Goal: Task Accomplishment & Management: Complete application form

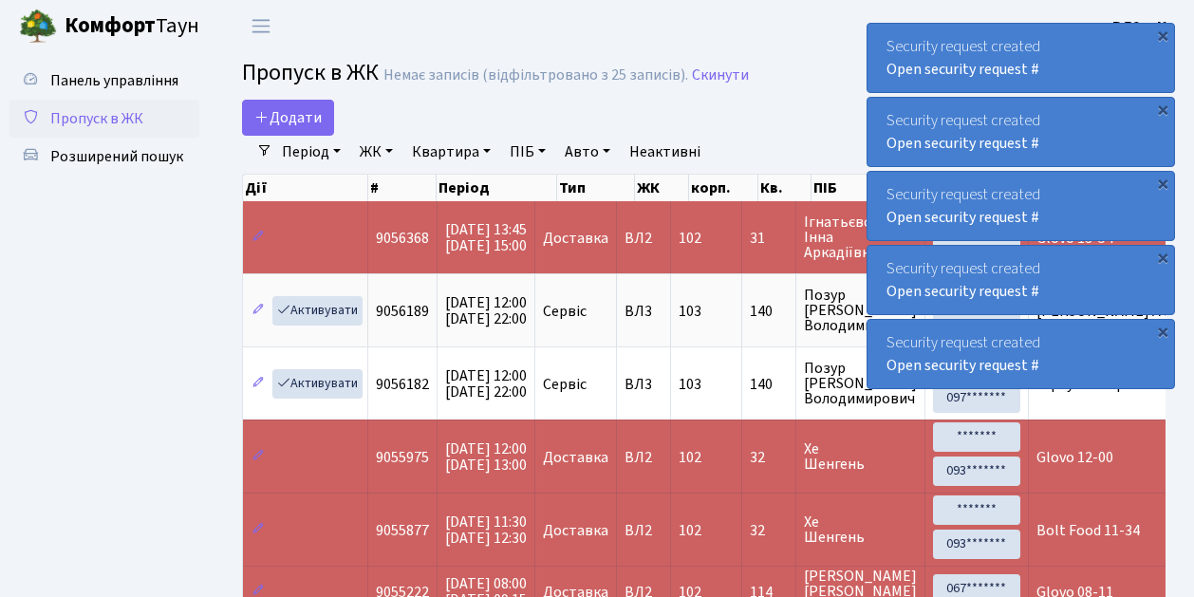
select select "25"
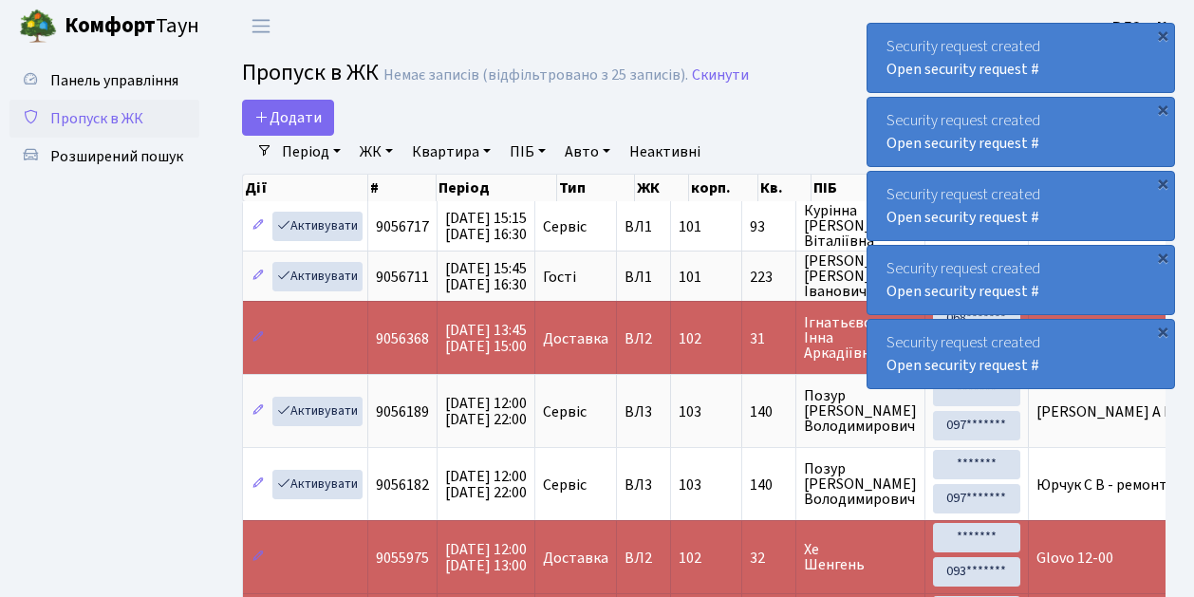
click at [145, 271] on ul "Панель управління Пропуск в ЖК Розширений пошук" at bounding box center [104, 487] width 190 height 850
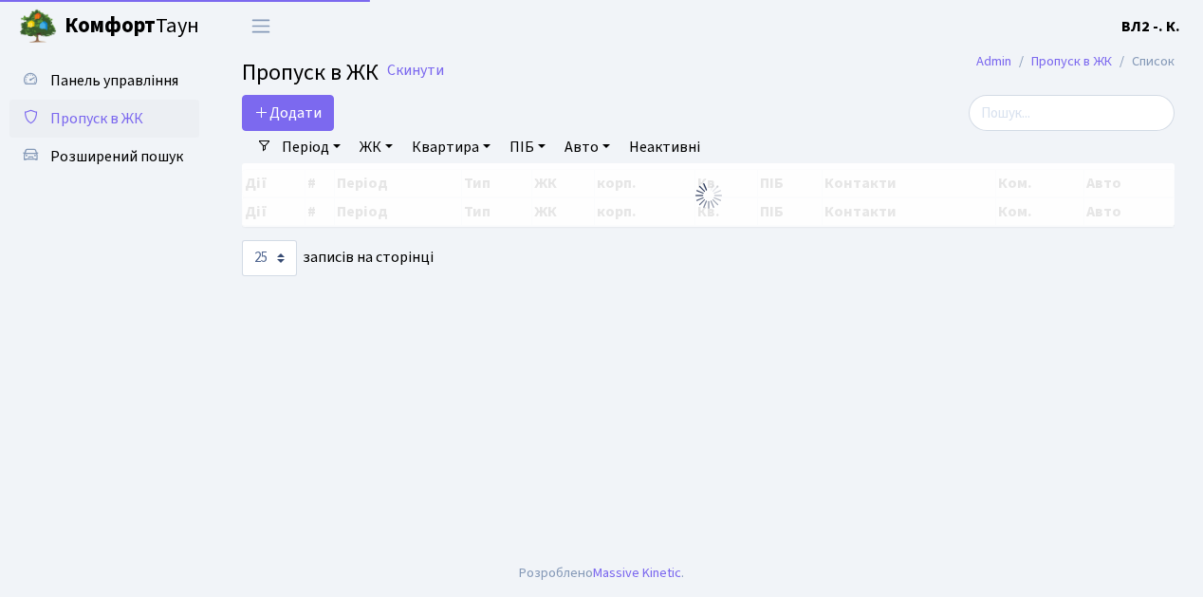
select select "25"
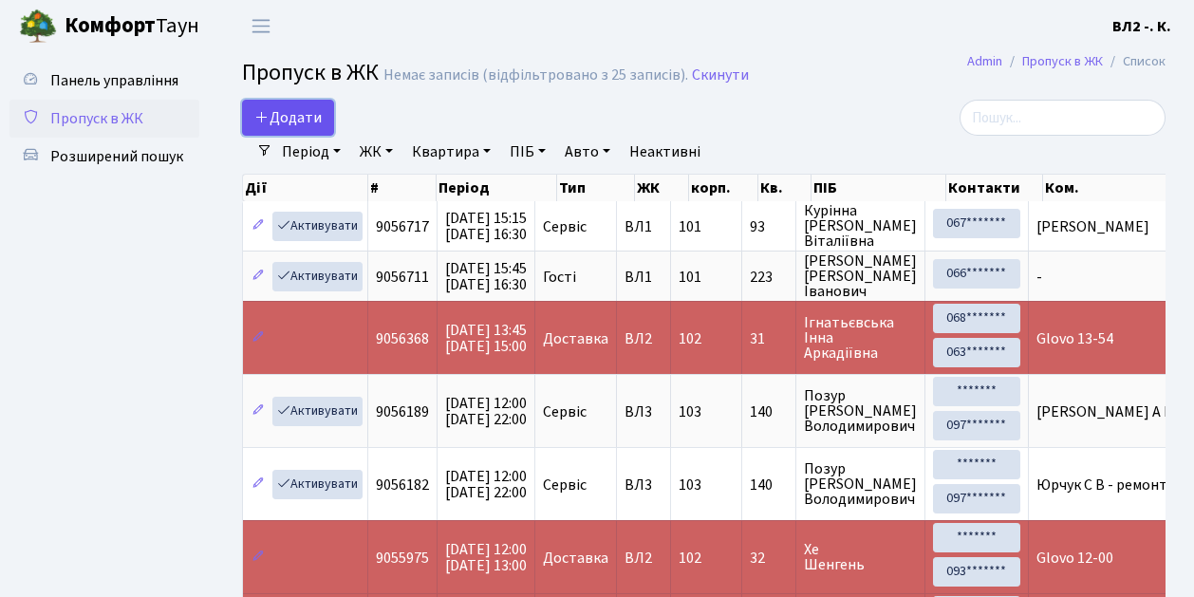
click at [329, 129] on link "Додати" at bounding box center [288, 118] width 92 height 36
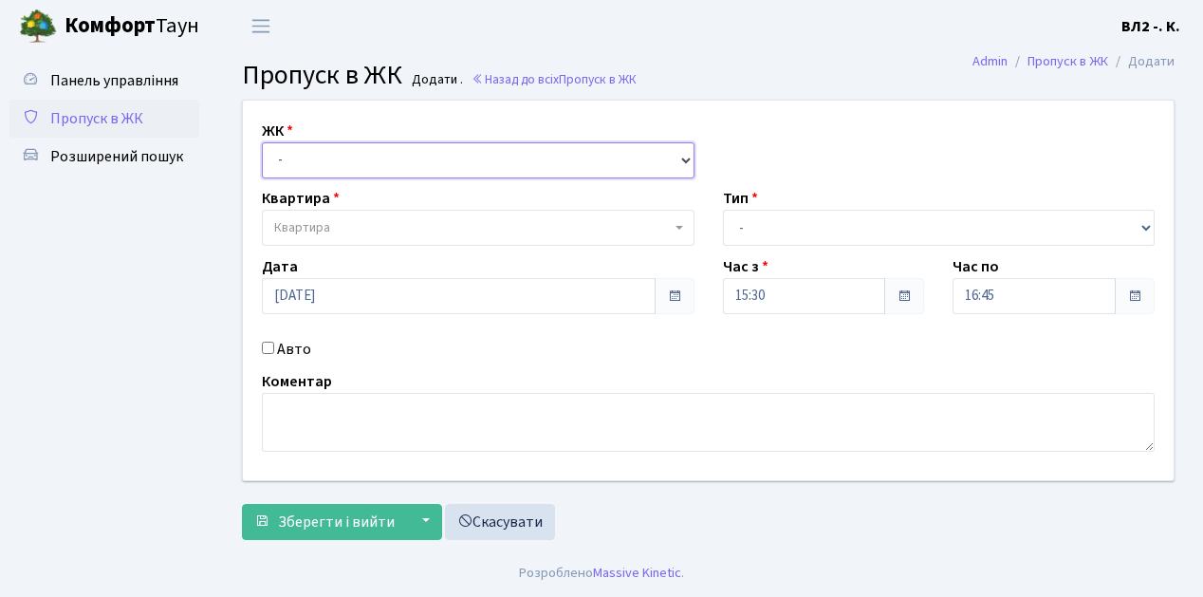
click at [681, 156] on select "- ВЛ1, Ужгородський пров., 4/1 ВЛ2, пр.Голосіївський, 76 ВЛ3, пр.Голосіївський,…" at bounding box center [478, 160] width 433 height 36
select select "317"
click at [262, 142] on select "- ВЛ1, Ужгородський пров., 4/1 ВЛ2, пр.Голосіївський, 76 ВЛ3, пр.Голосіївський,…" at bounding box center [478, 160] width 433 height 36
select select
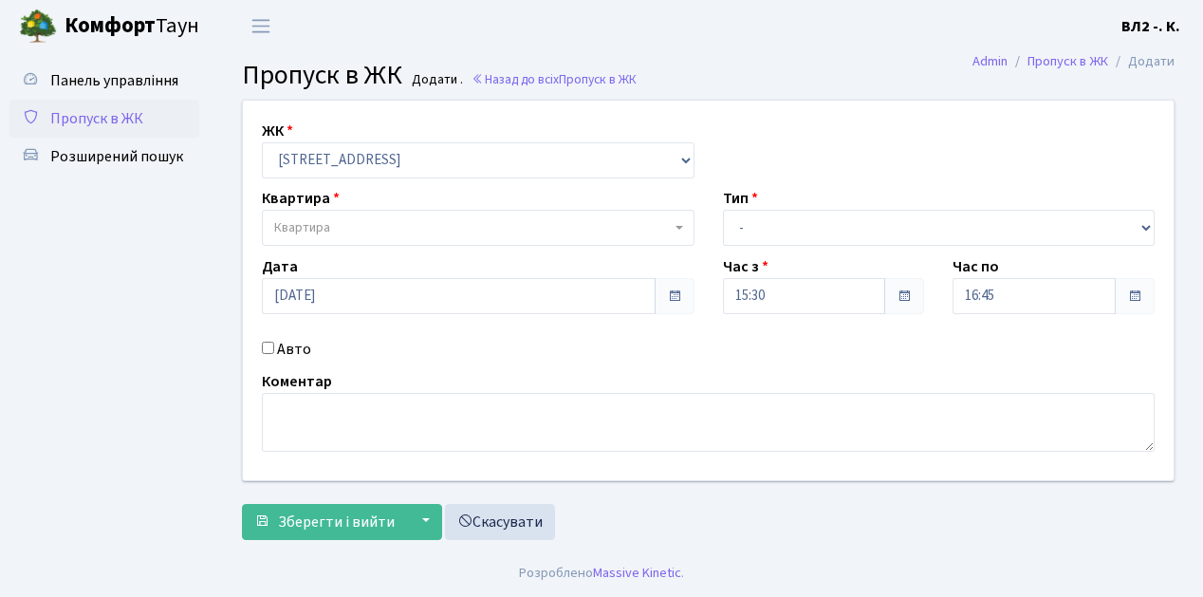
click at [671, 230] on span "Квартира" at bounding box center [478, 228] width 433 height 36
type input "32"
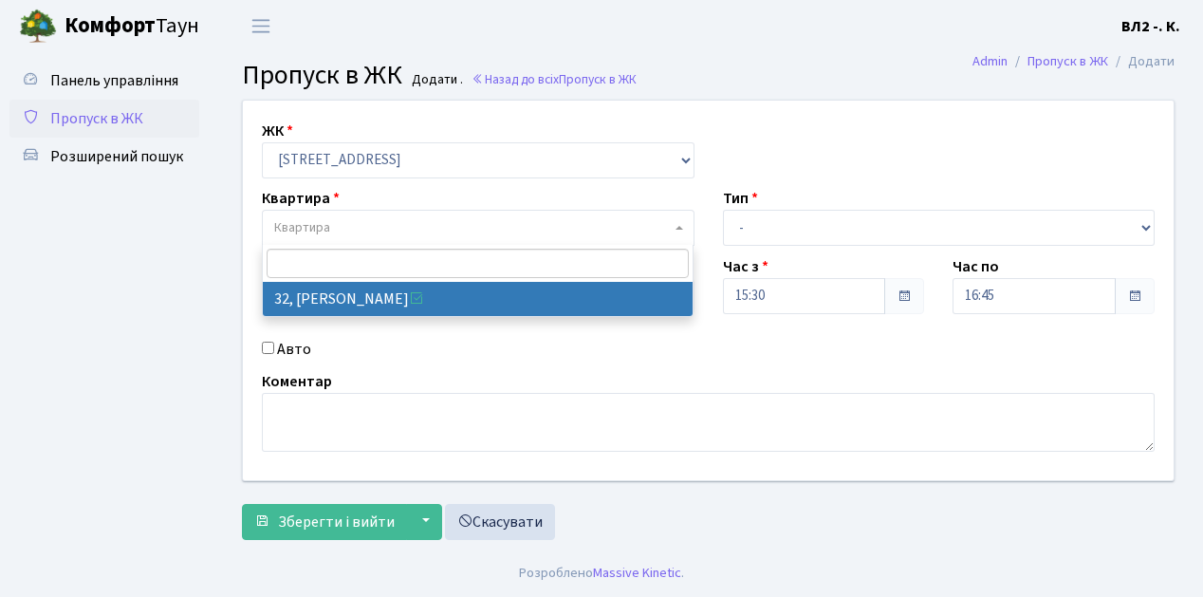
select select "38035"
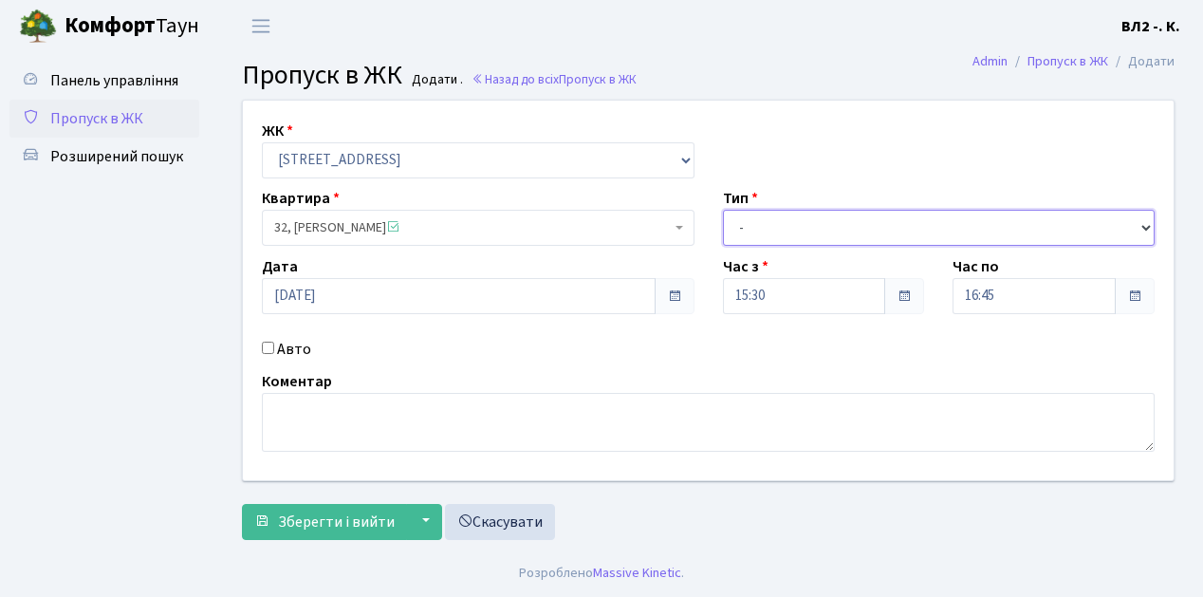
click at [1144, 224] on select "- Доставка Таксі Гості Сервіс" at bounding box center [939, 228] width 433 height 36
select select "1"
click at [723, 210] on select "- Доставка Таксі Гості Сервіс" at bounding box center [939, 228] width 433 height 36
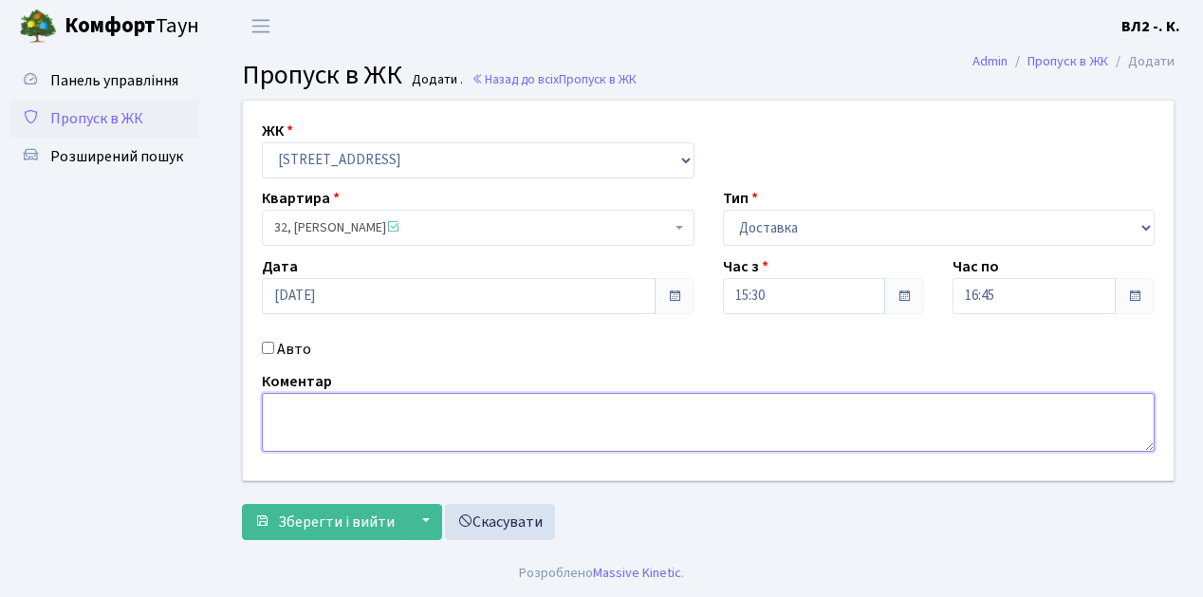
click at [292, 401] on textarea at bounding box center [708, 422] width 893 height 59
type textarea "Glovo 15-41"
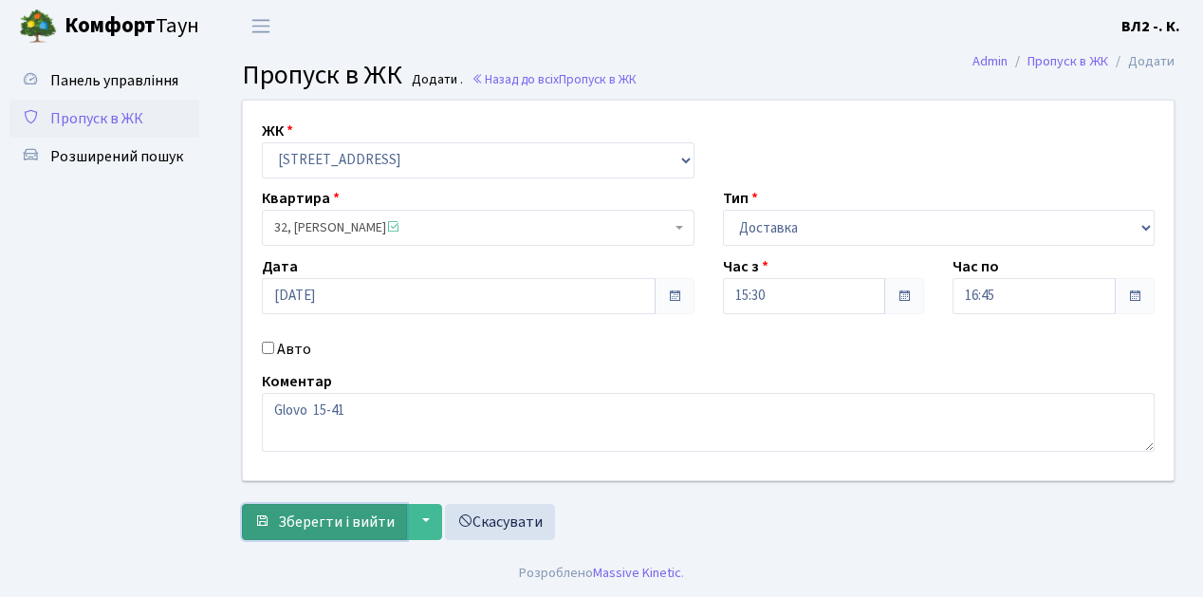
click at [283, 528] on span "Зберегти і вийти" at bounding box center [336, 521] width 117 height 21
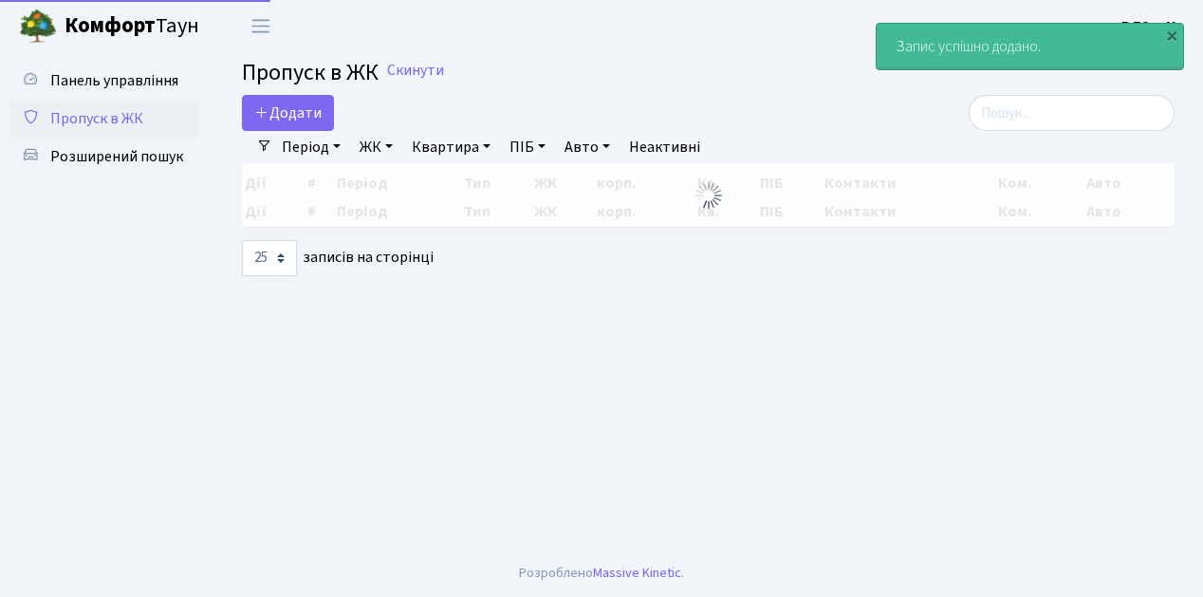
select select "25"
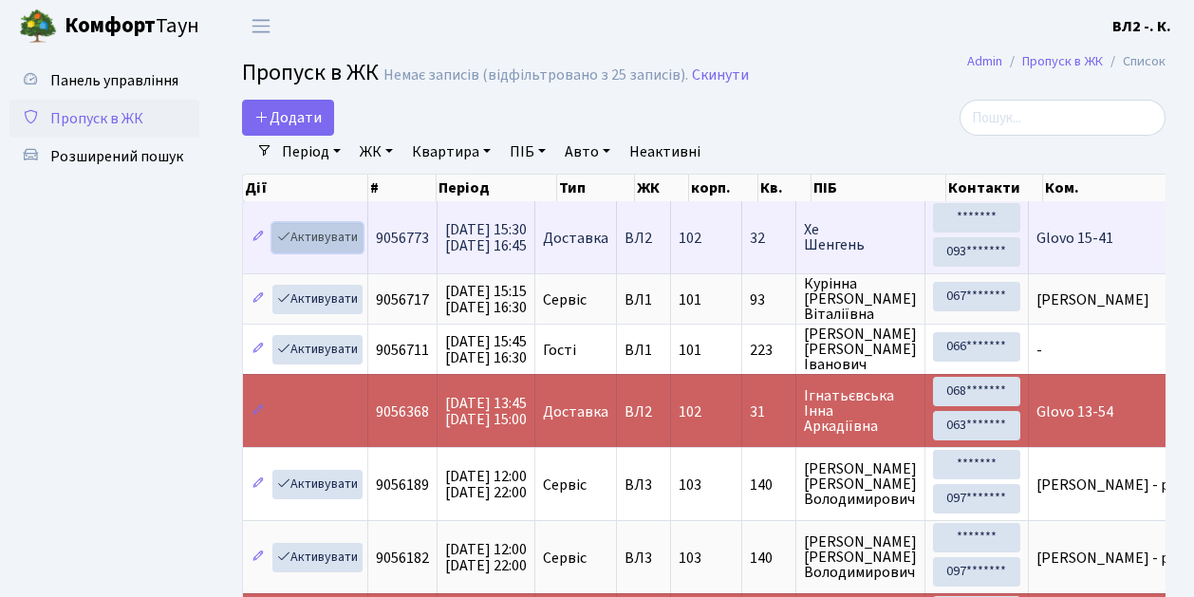
click at [352, 247] on link "Активувати" at bounding box center [317, 237] width 90 height 29
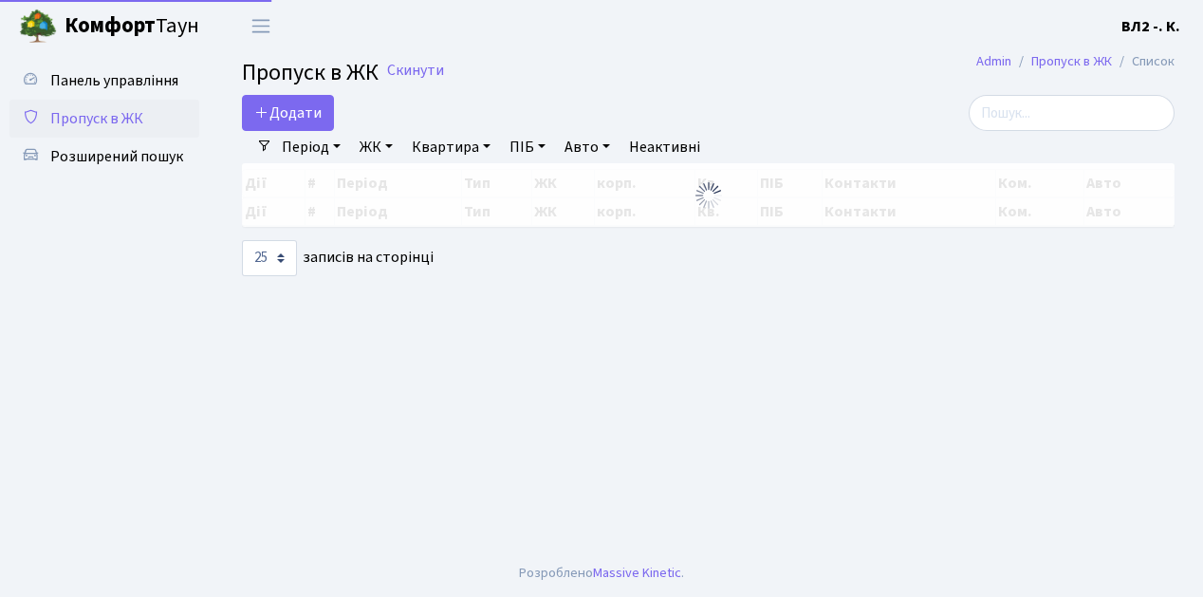
select select "25"
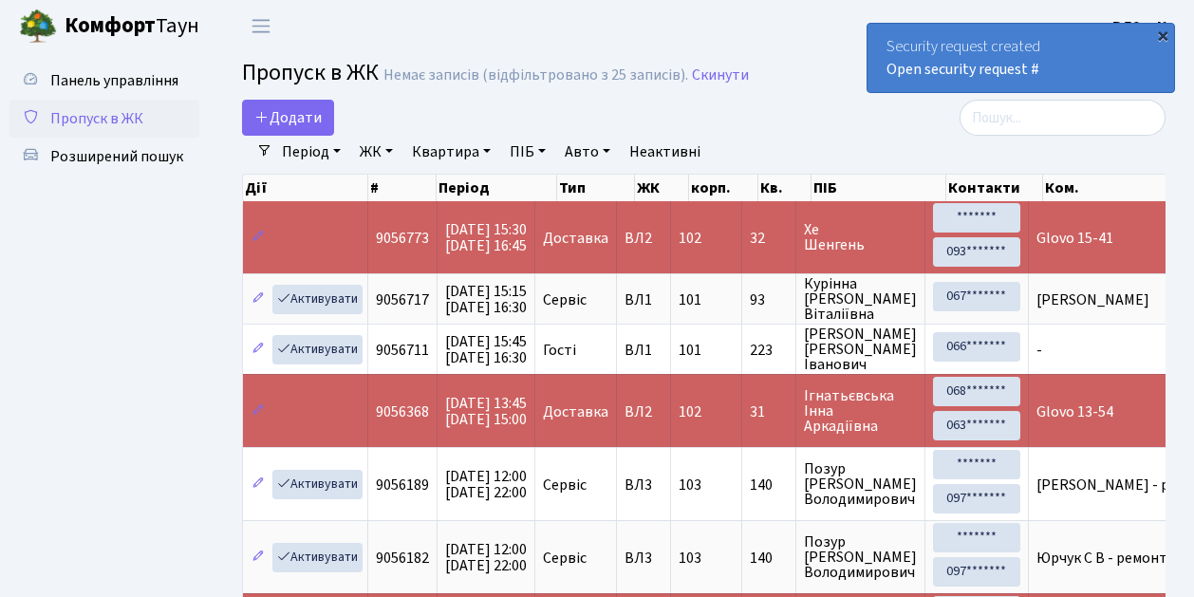
click at [1163, 35] on div "×" at bounding box center [1162, 35] width 19 height 19
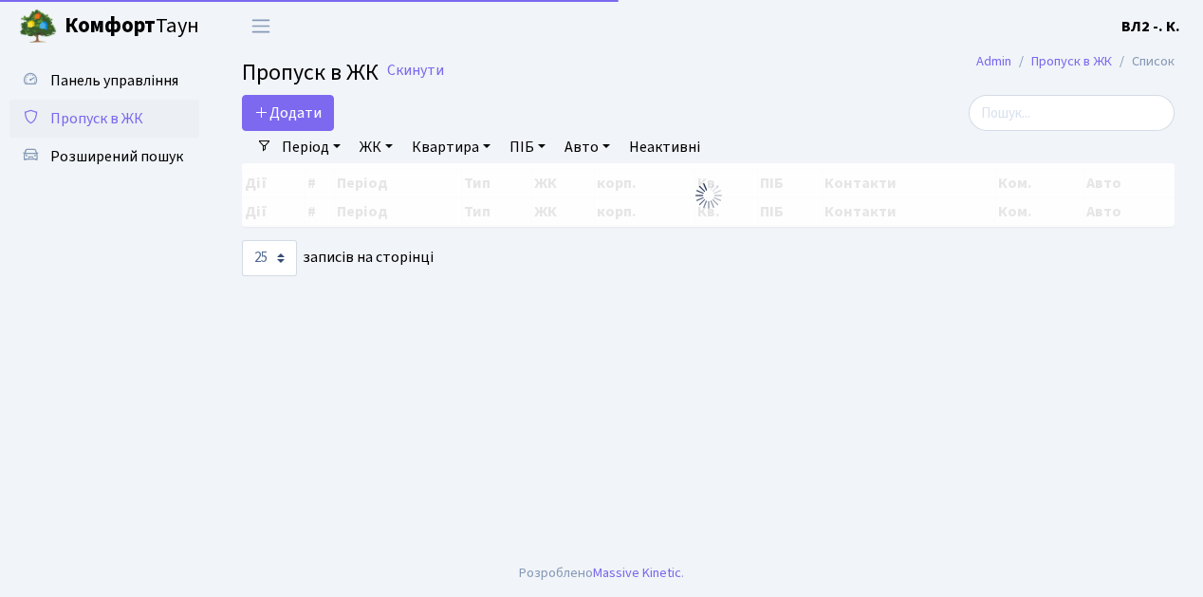
select select "25"
